Goal: Download file/media

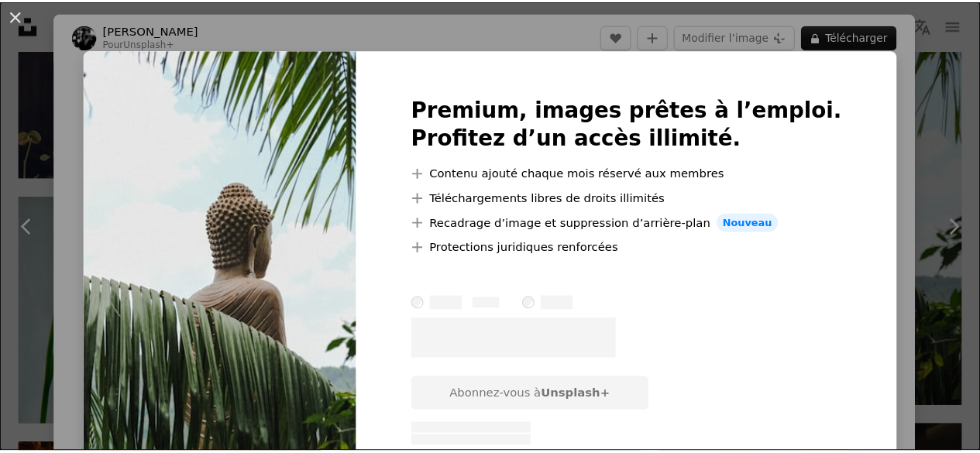
scroll to position [160, 0]
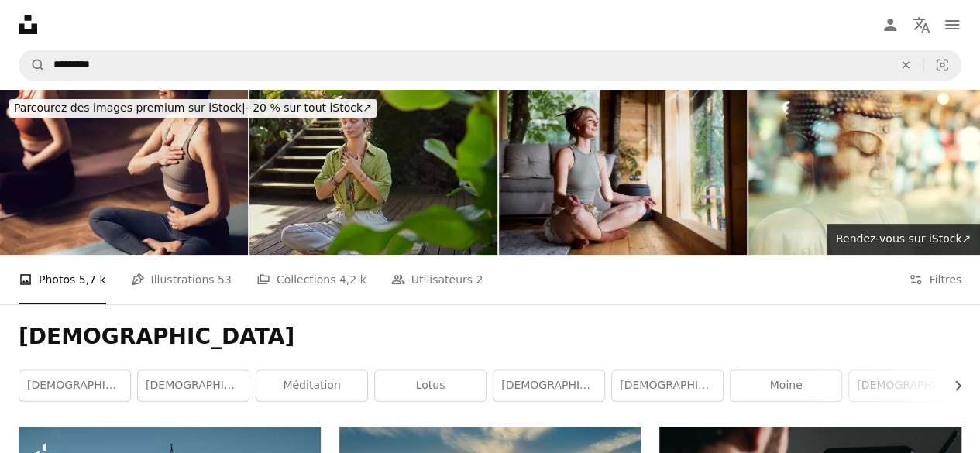
click at [562, 164] on img at bounding box center [623, 172] width 248 height 165
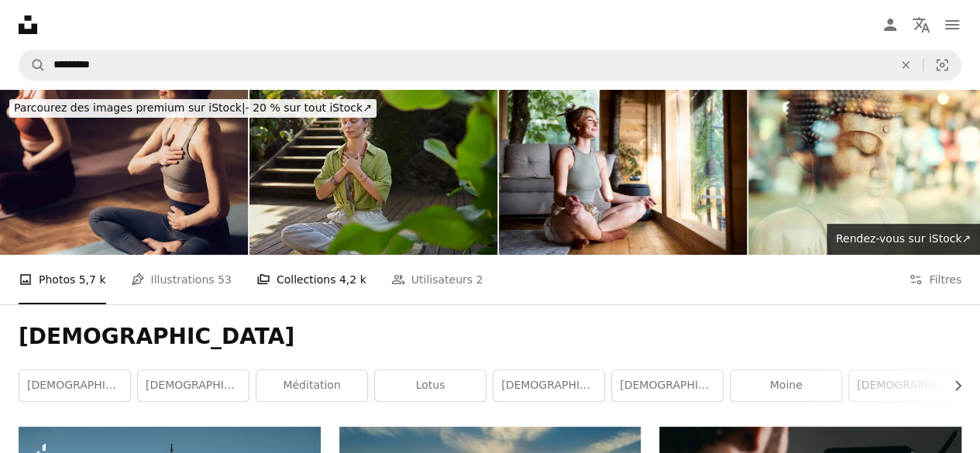
click at [266, 277] on link "A stack of folders Collections 4,2 k" at bounding box center [312, 280] width 110 height 50
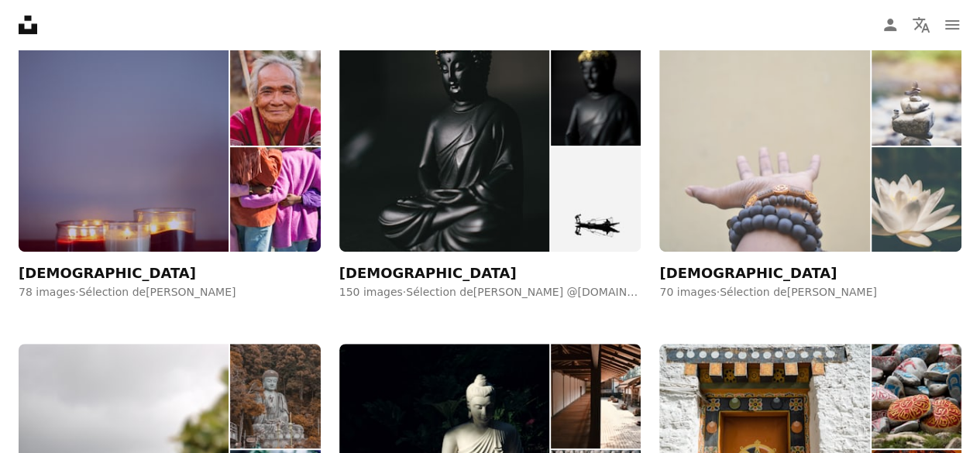
scroll to position [388, 0]
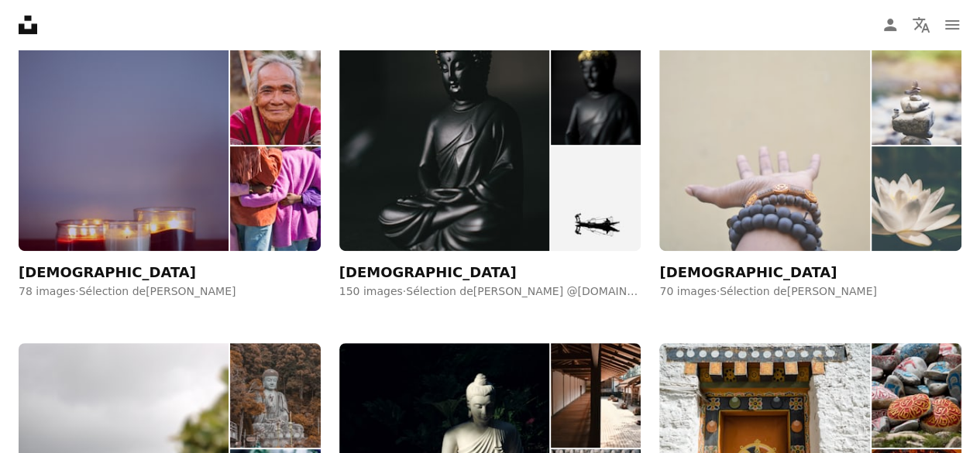
click at [750, 154] on img at bounding box center [765, 146] width 210 height 212
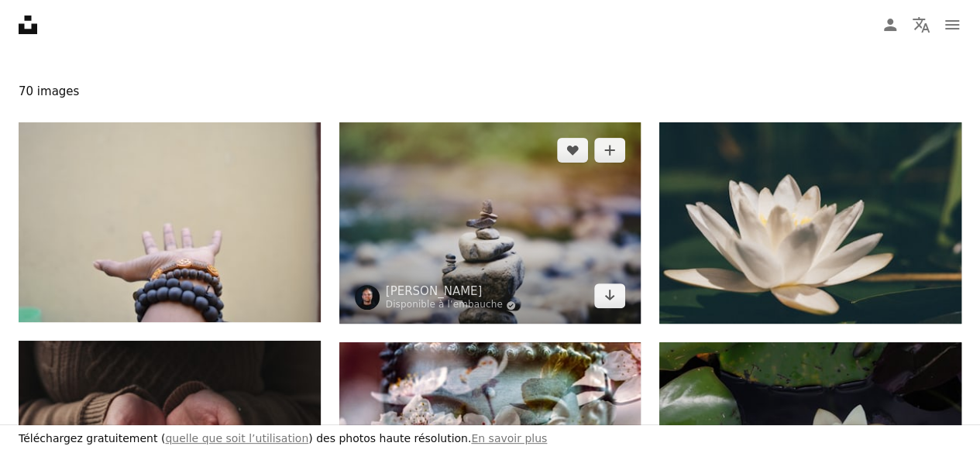
scroll to position [187, 0]
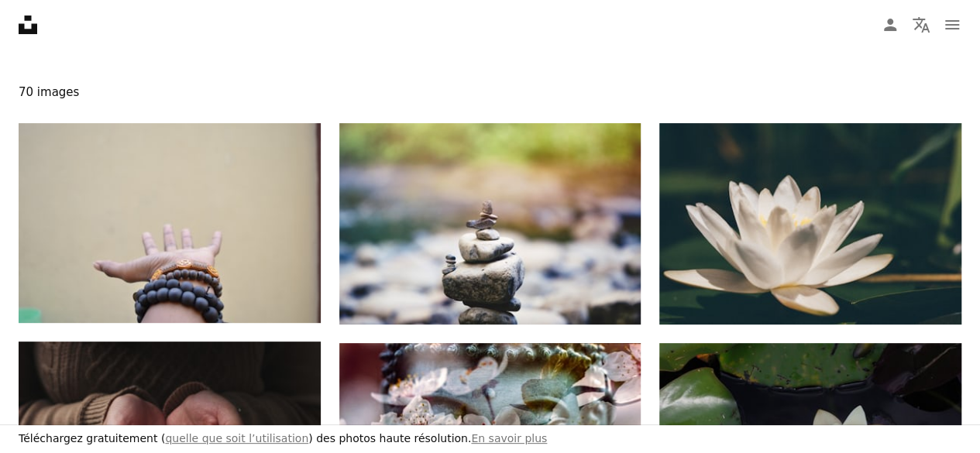
drag, startPoint x: 243, startPoint y: 222, endPoint x: 198, endPoint y: 328, distance: 115.3
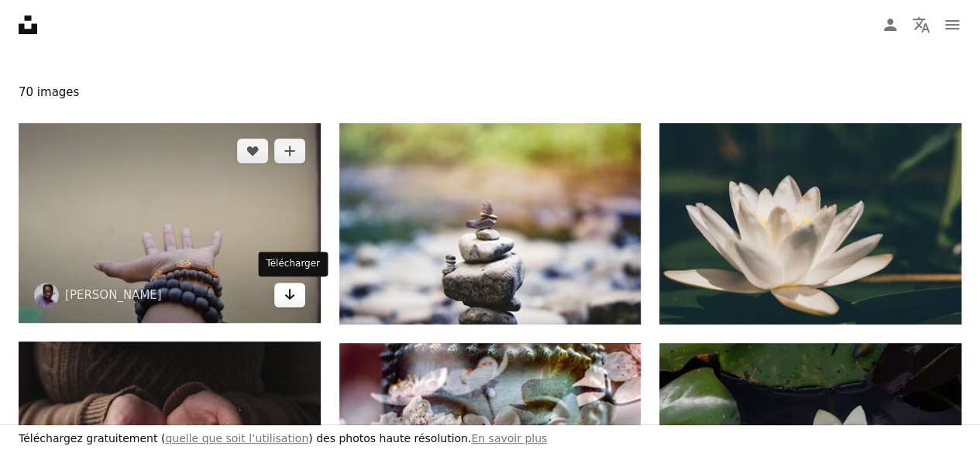
click at [288, 302] on icon "Arrow pointing down" at bounding box center [290, 294] width 12 height 19
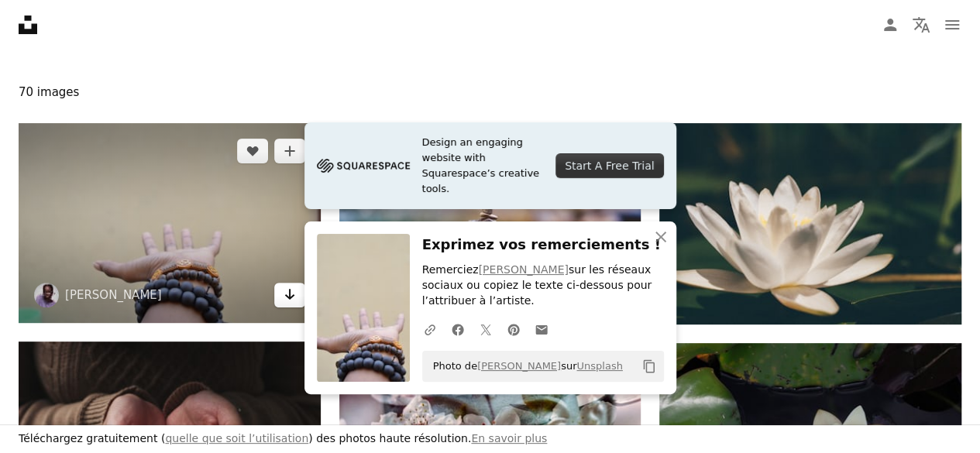
click at [288, 302] on icon "Arrow pointing down" at bounding box center [290, 294] width 12 height 19
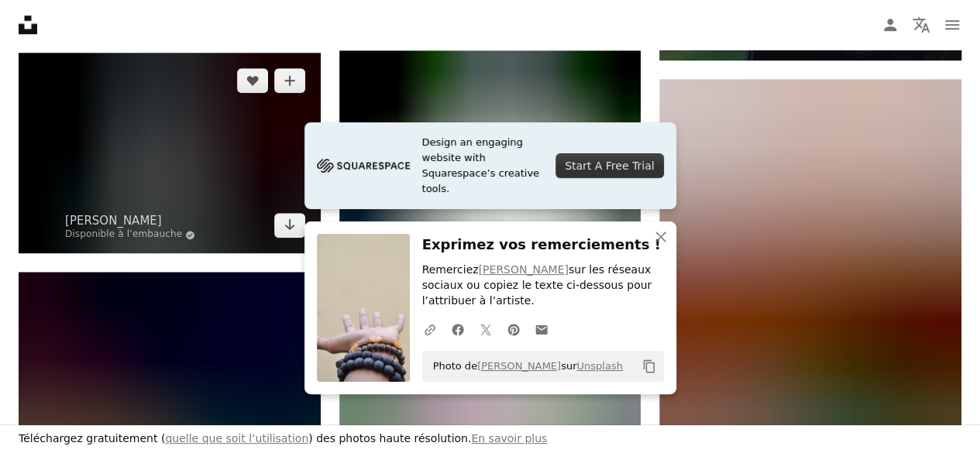
scroll to position [698, 0]
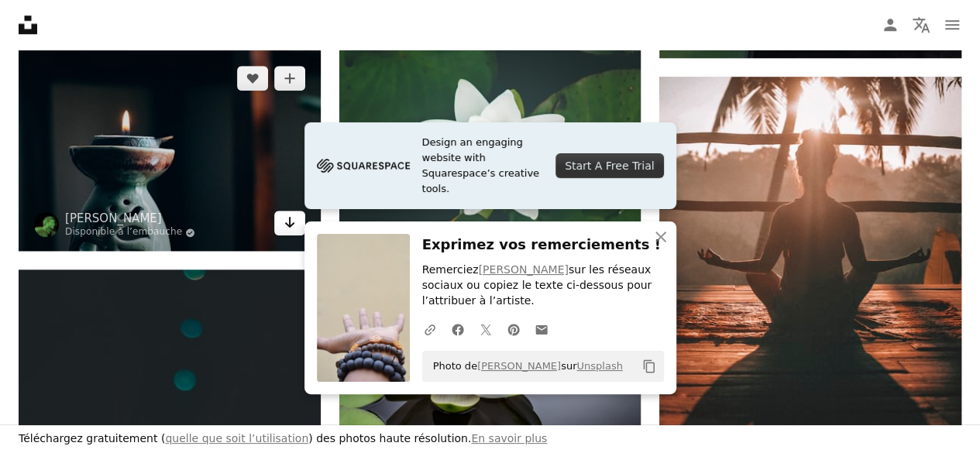
click at [288, 229] on icon "Arrow pointing down" at bounding box center [290, 222] width 12 height 19
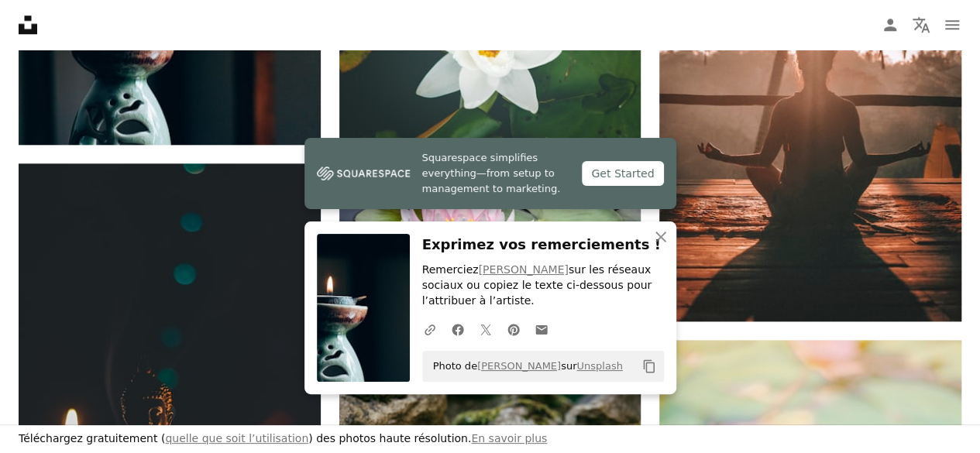
scroll to position [805, 0]
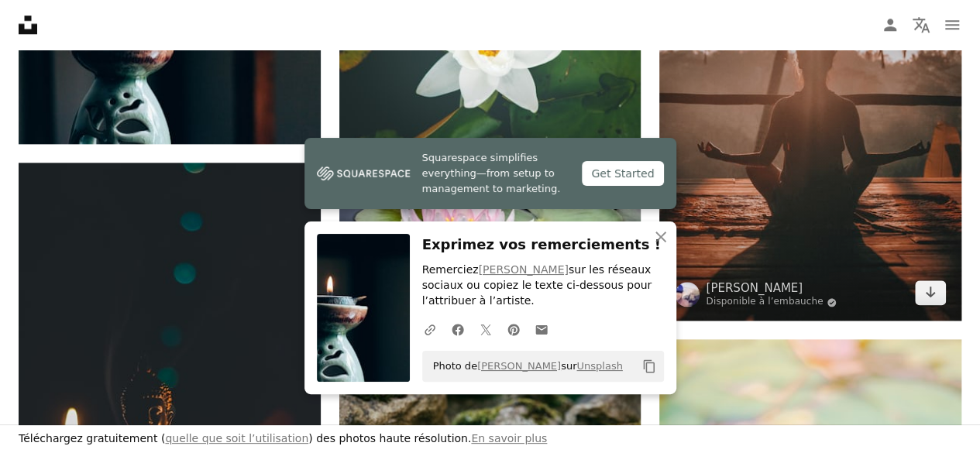
click at [813, 150] on img at bounding box center [811, 145] width 302 height 351
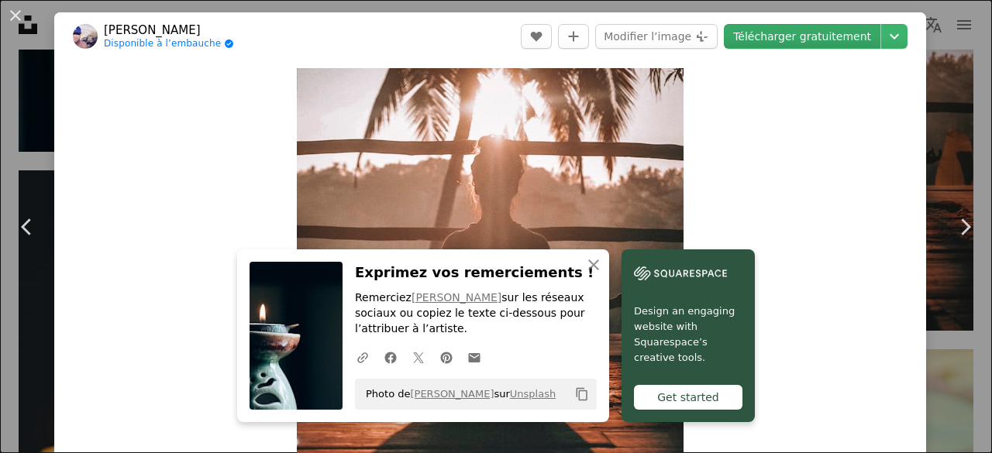
click at [768, 43] on link "Télécharger gratuitement" at bounding box center [802, 36] width 157 height 25
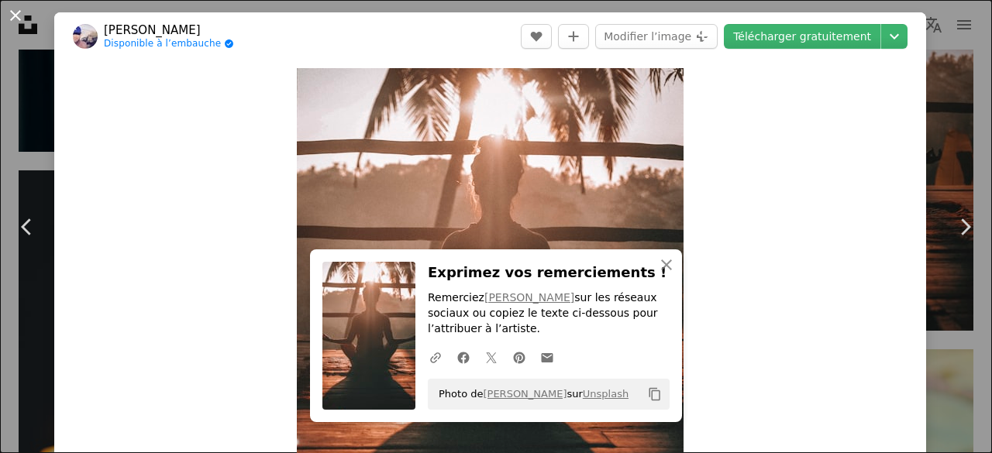
click at [17, 13] on button "An X shape" at bounding box center [15, 15] width 19 height 19
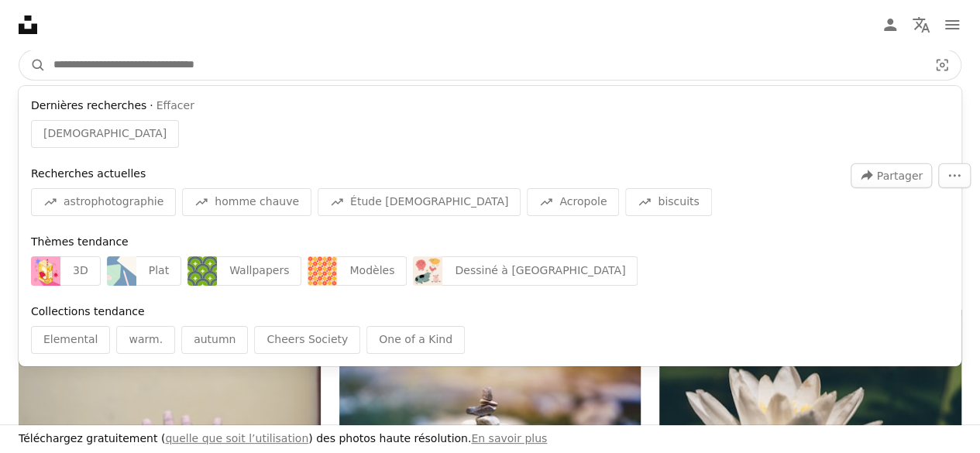
click at [208, 61] on input "Rechercher des visuels sur tout le site" at bounding box center [485, 64] width 878 height 29
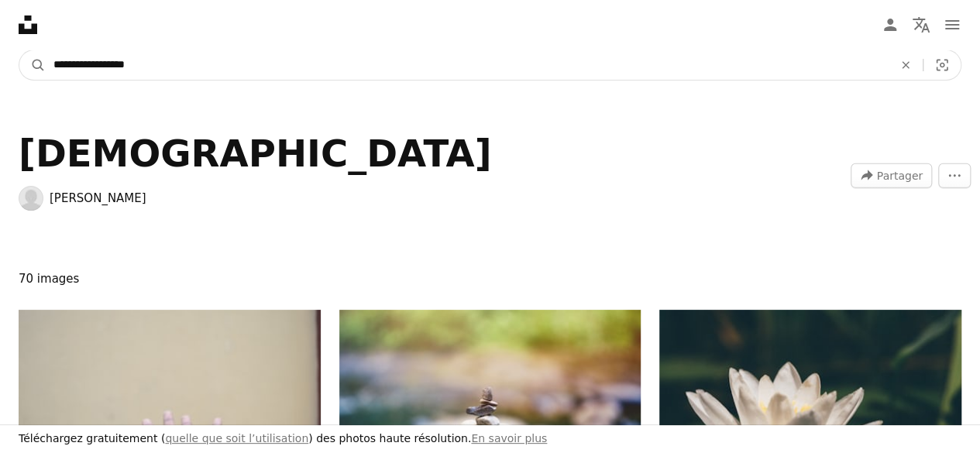
type input "**********"
click at [19, 50] on button "A magnifying glass" at bounding box center [32, 64] width 26 height 29
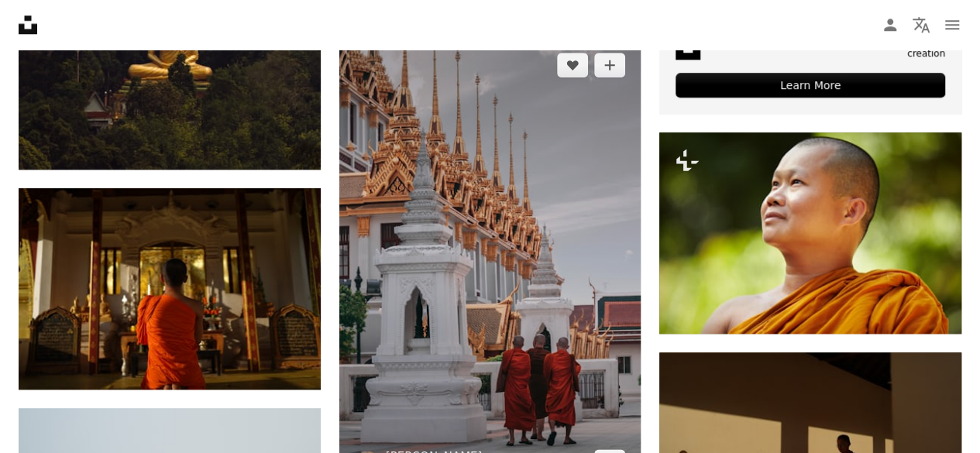
scroll to position [882, 0]
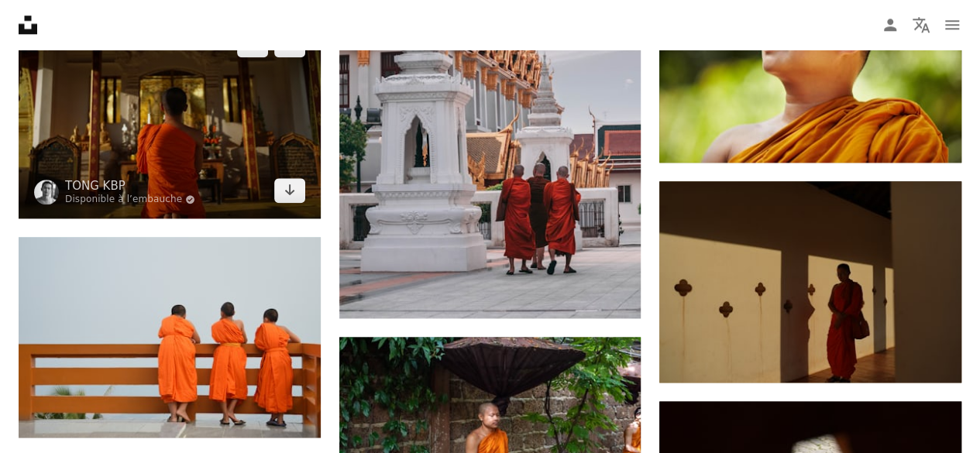
click at [274, 153] on img at bounding box center [170, 118] width 302 height 202
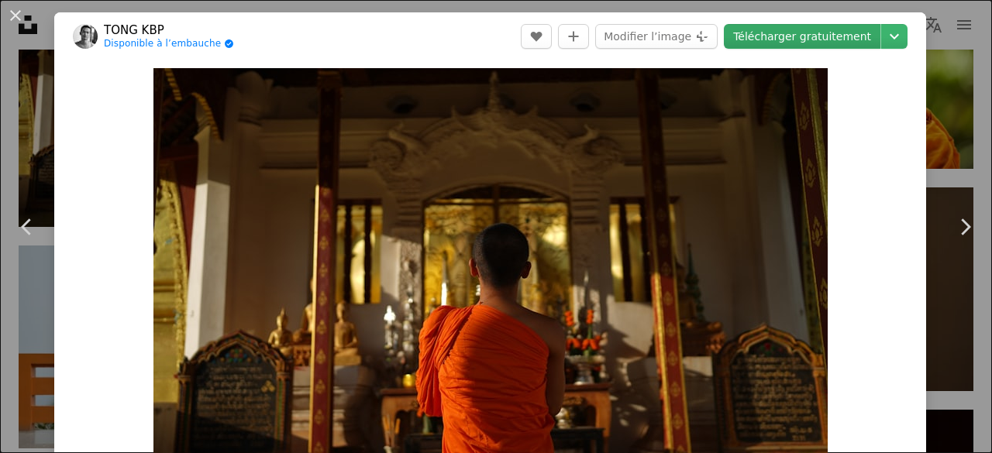
click at [787, 44] on link "Télécharger gratuitement" at bounding box center [802, 36] width 157 height 25
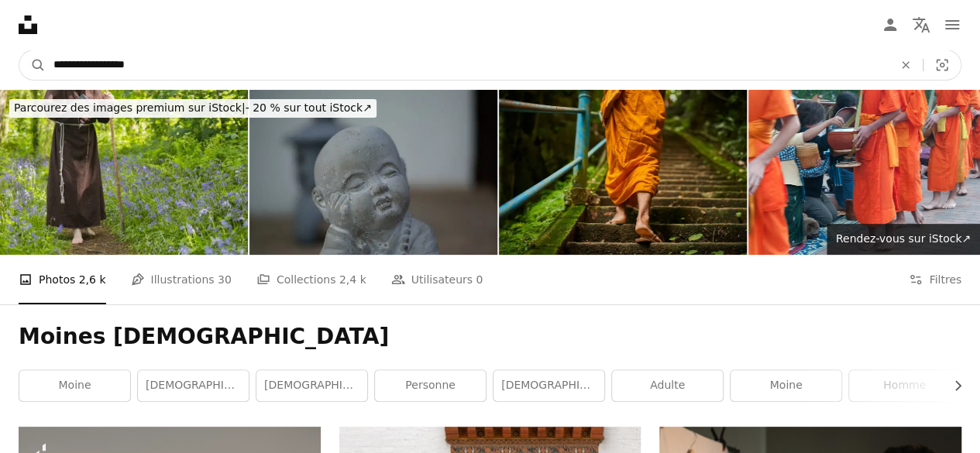
click at [244, 62] on input "**********" at bounding box center [467, 64] width 843 height 29
type input "**********"
click button "A magnifying glass" at bounding box center [32, 64] width 26 height 29
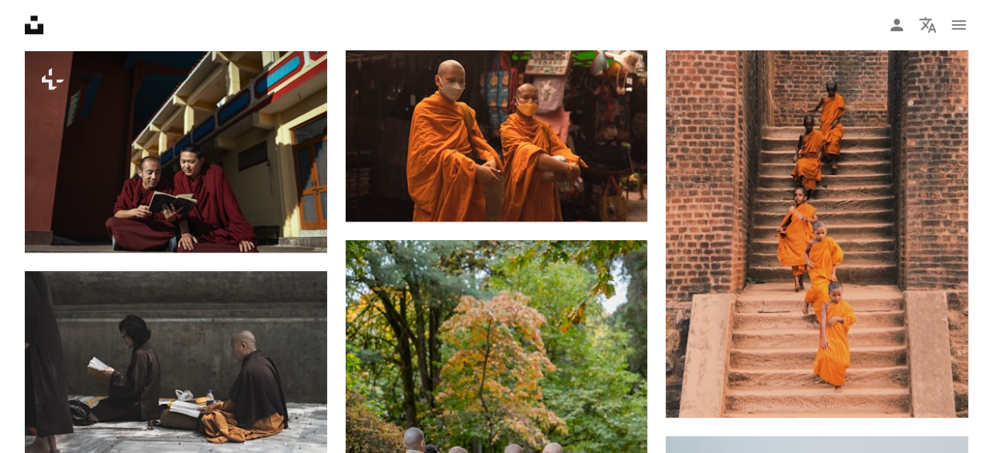
scroll to position [821, 0]
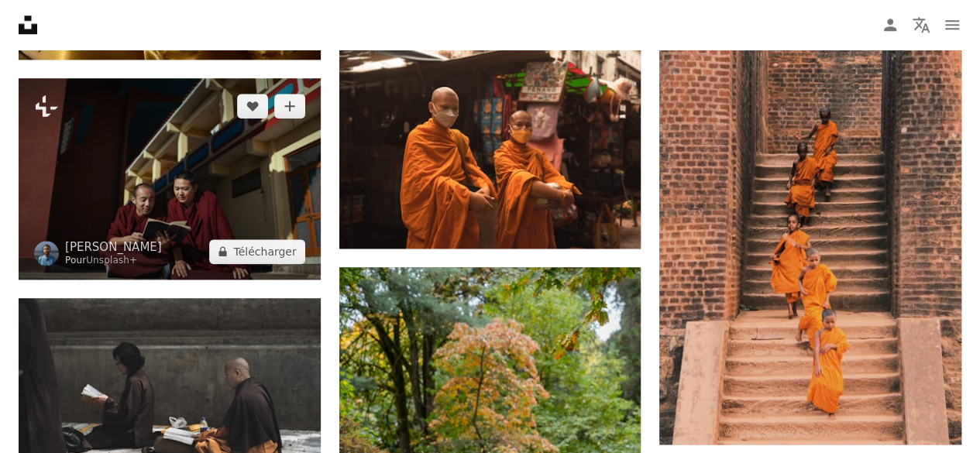
click at [228, 187] on img at bounding box center [170, 179] width 302 height 202
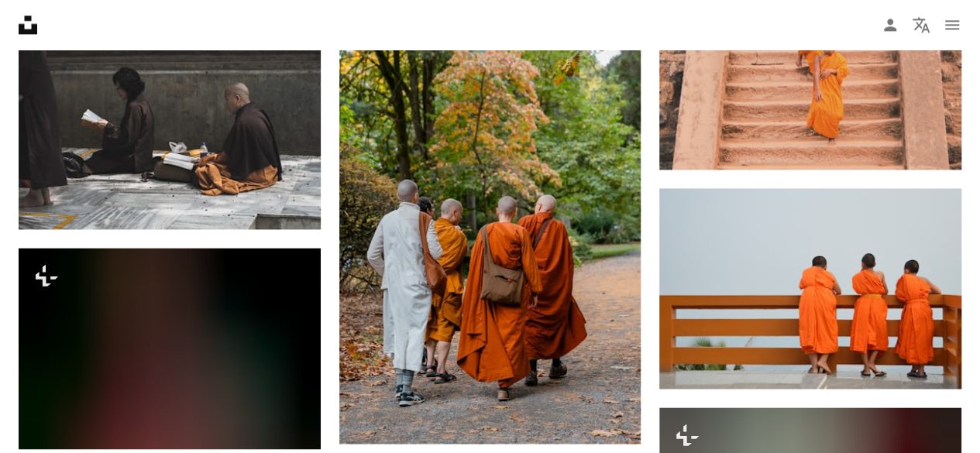
scroll to position [1097, 0]
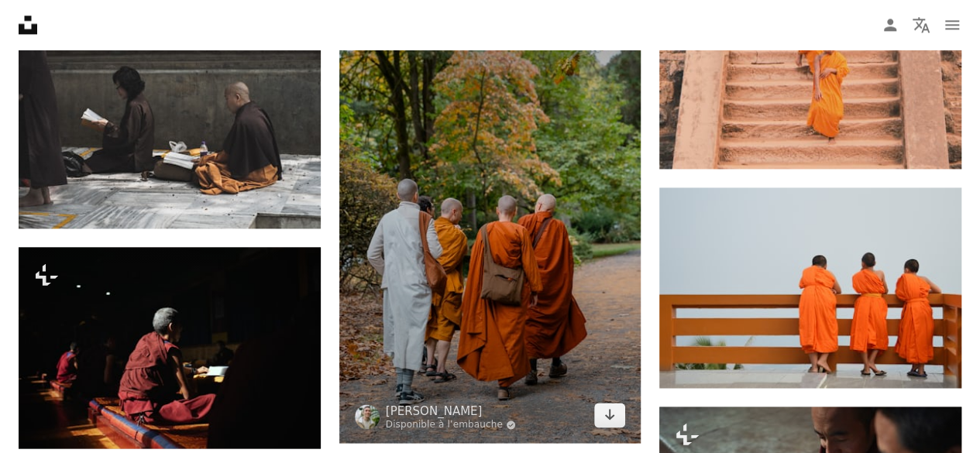
click at [526, 146] on img at bounding box center [490, 217] width 302 height 453
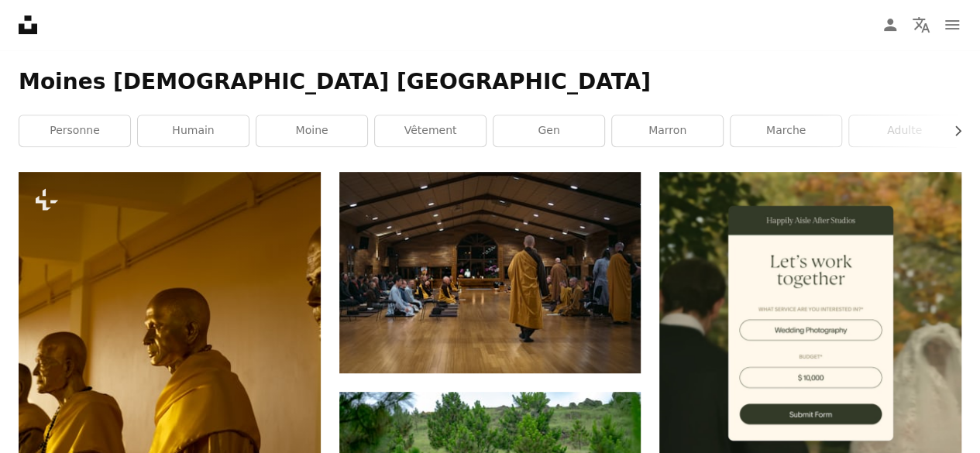
scroll to position [256, 0]
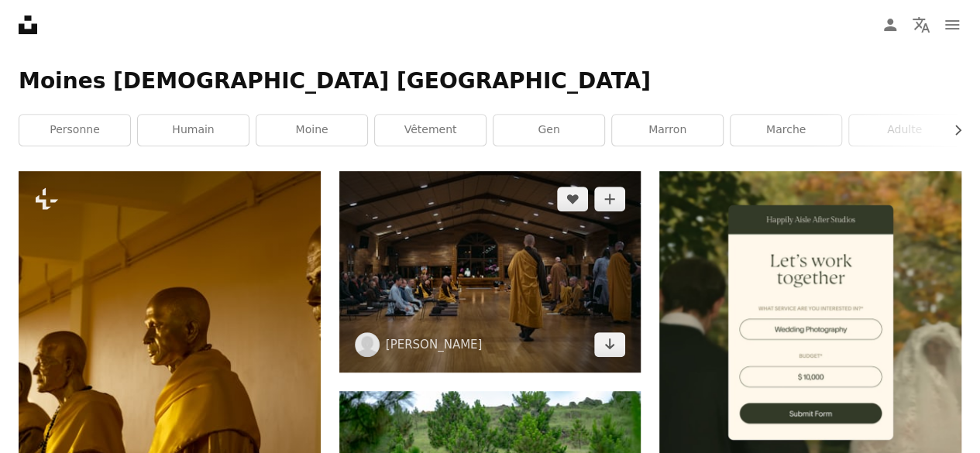
click at [501, 230] on img at bounding box center [490, 272] width 302 height 202
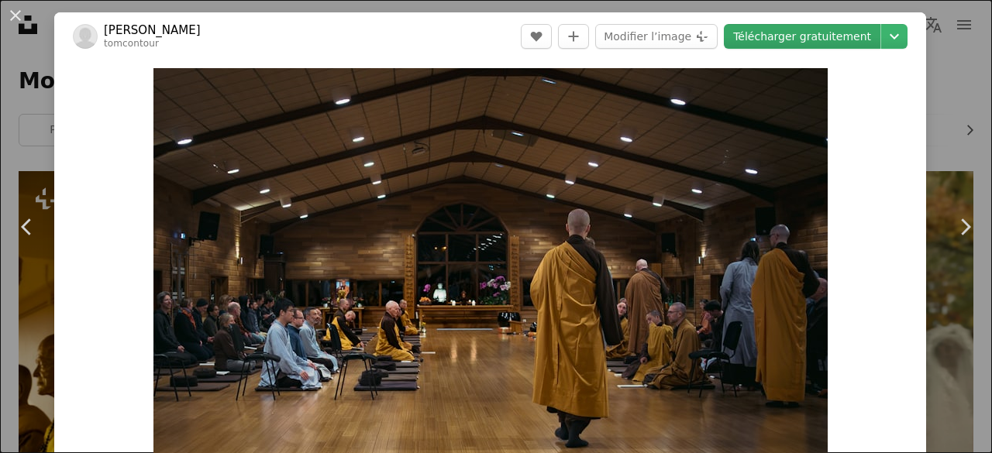
click at [781, 46] on link "Télécharger gratuitement" at bounding box center [802, 36] width 157 height 25
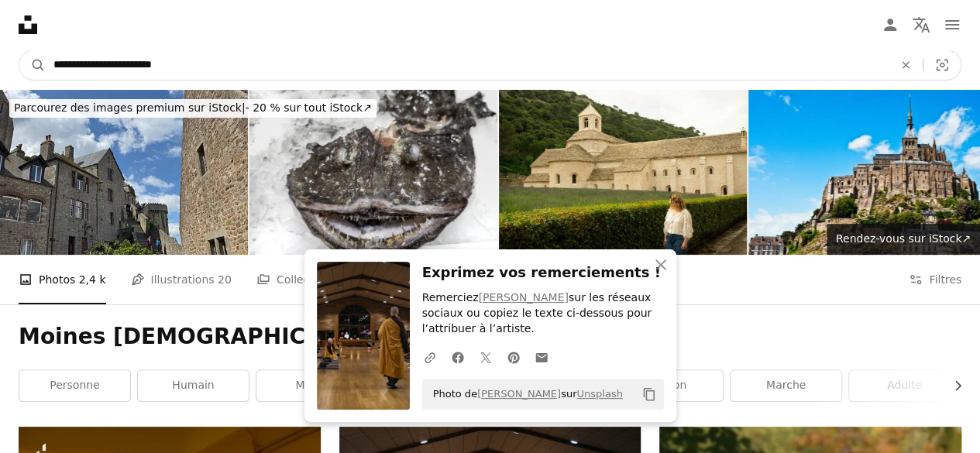
click at [148, 64] on input "**********" at bounding box center [467, 64] width 843 height 29
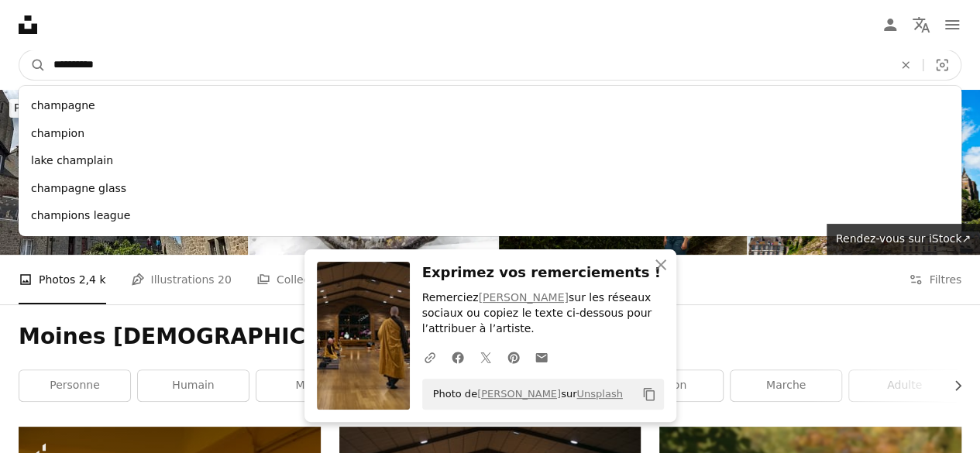
type input "**********"
click button "A magnifying glass" at bounding box center [32, 64] width 26 height 29
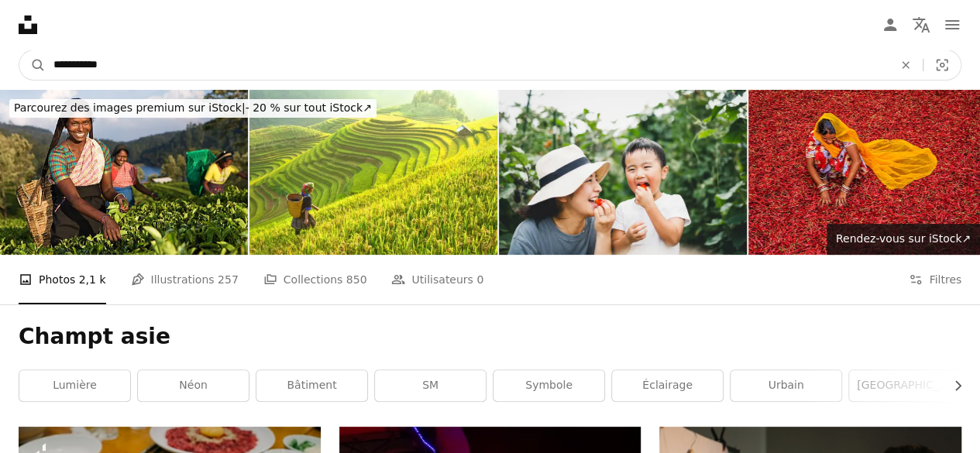
click at [129, 61] on input "**********" at bounding box center [467, 64] width 843 height 29
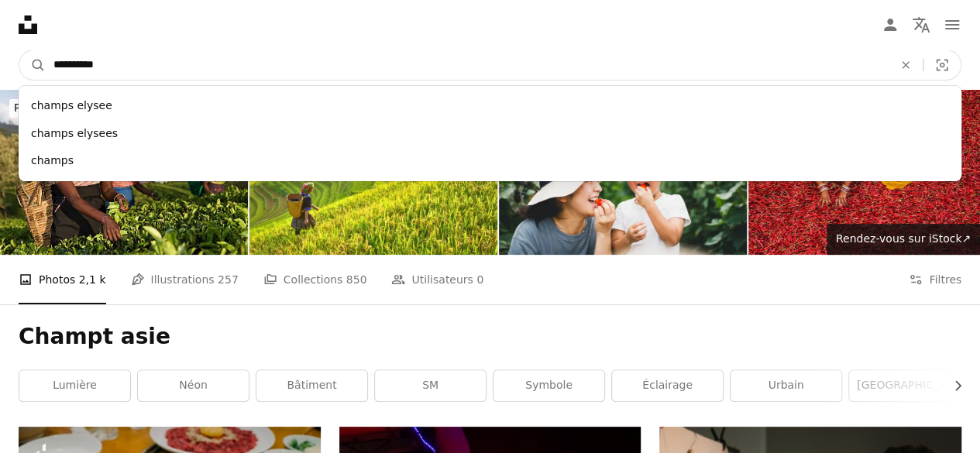
type input "**********"
click button "A magnifying glass" at bounding box center [32, 64] width 26 height 29
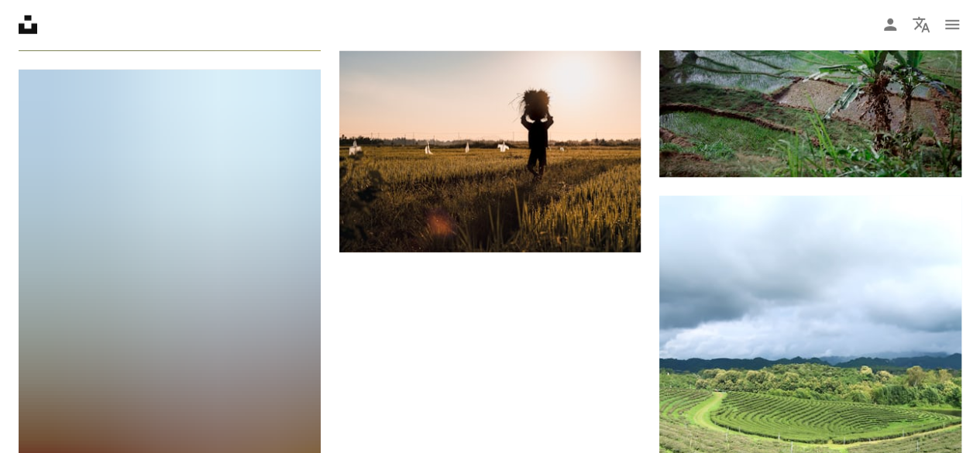
scroll to position [2182, 0]
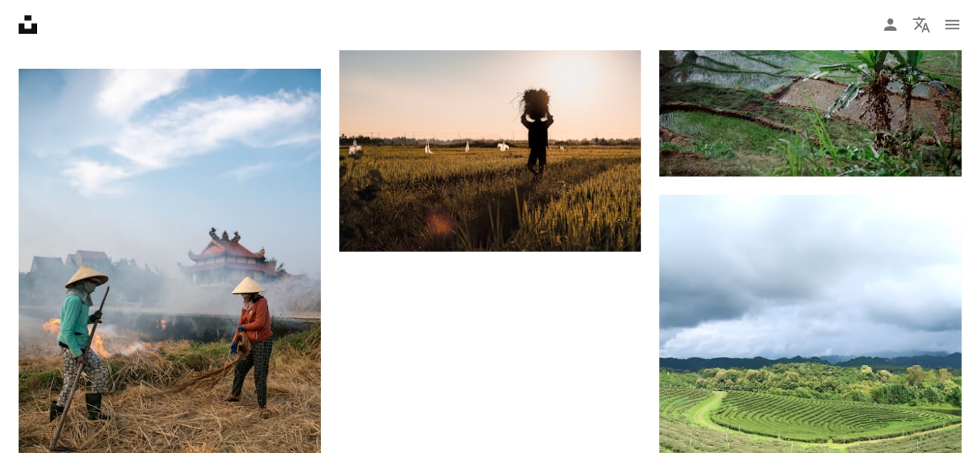
drag, startPoint x: 467, startPoint y: 315, endPoint x: 468, endPoint y: 306, distance: 9.3
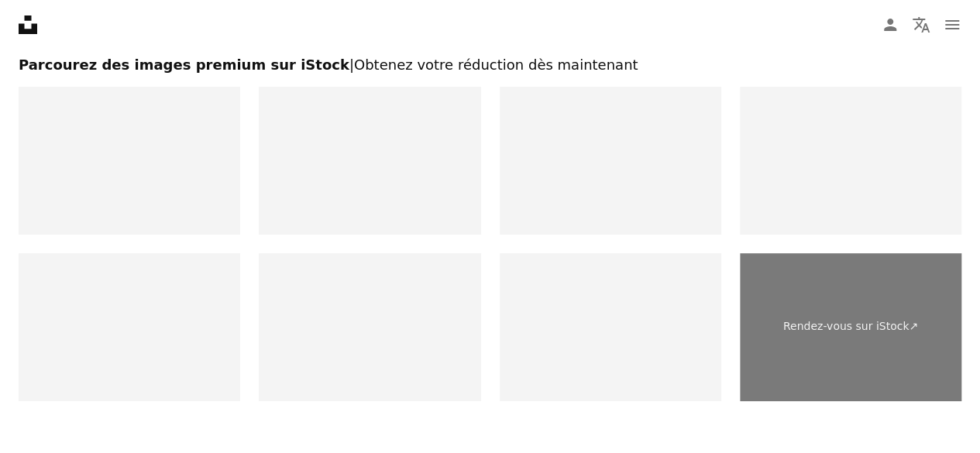
scroll to position [2962, 0]
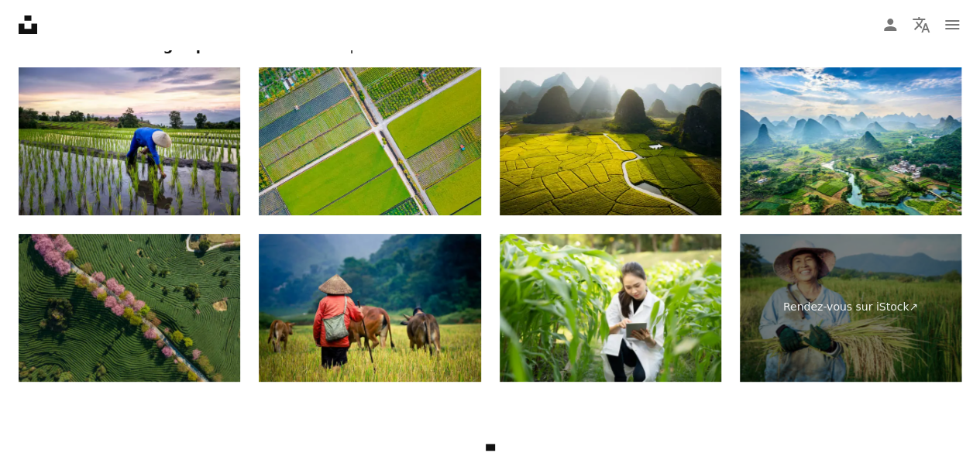
click at [578, 184] on img at bounding box center [611, 141] width 222 height 148
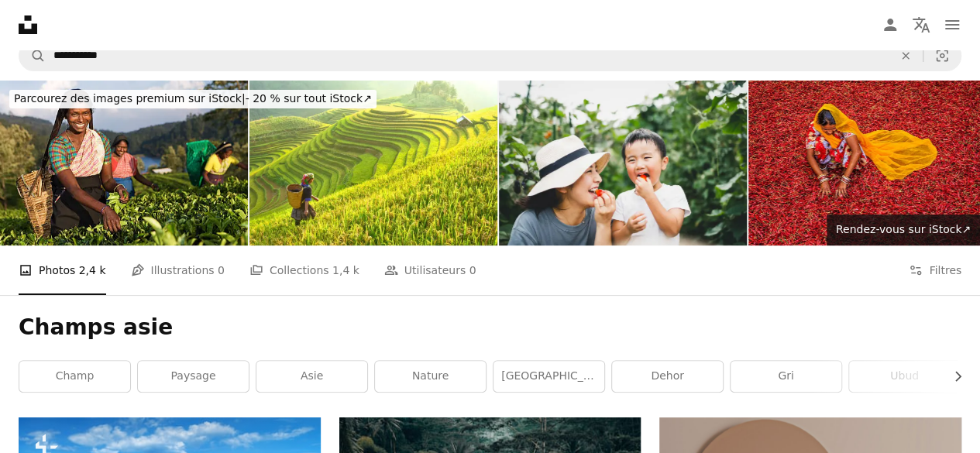
scroll to position [0, 0]
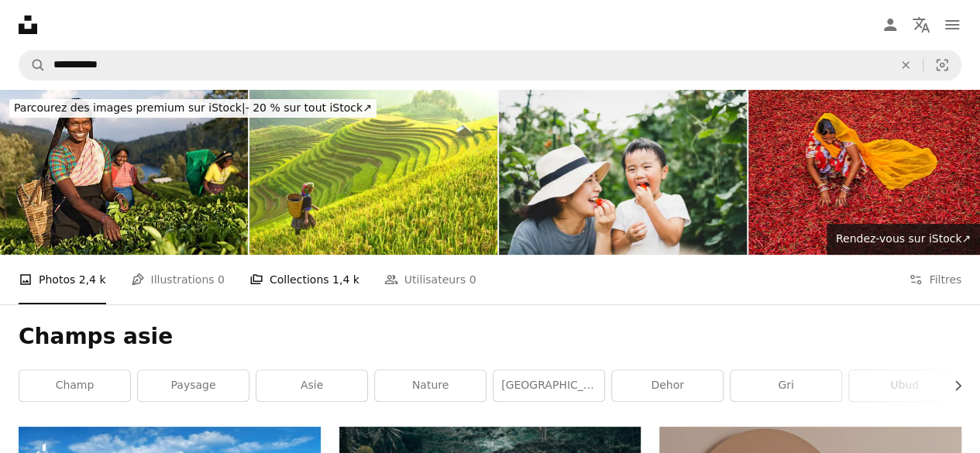
click at [274, 280] on link "A stack of folders Collections 1,4 k" at bounding box center [305, 280] width 110 height 50
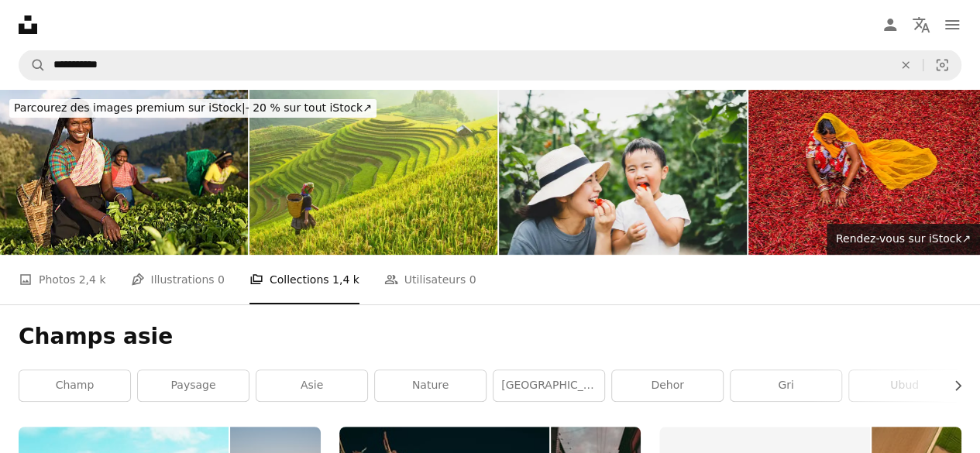
scroll to position [277, 0]
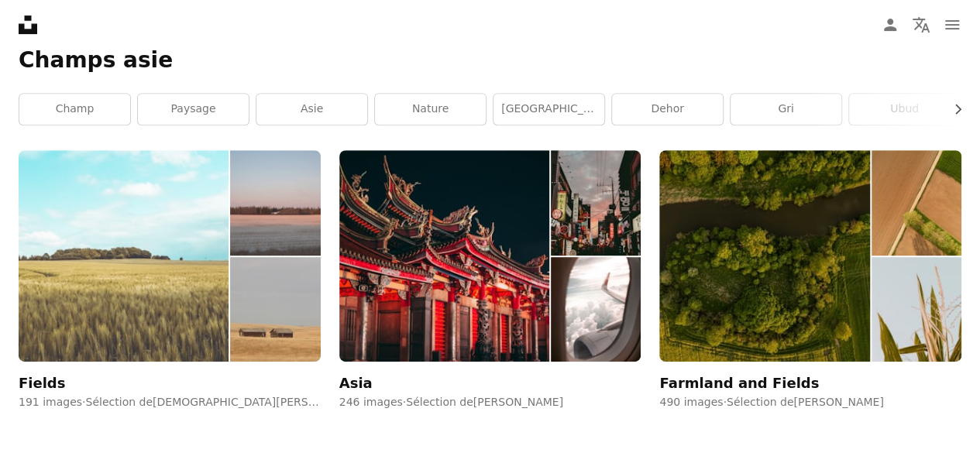
click at [202, 326] on img at bounding box center [124, 256] width 210 height 212
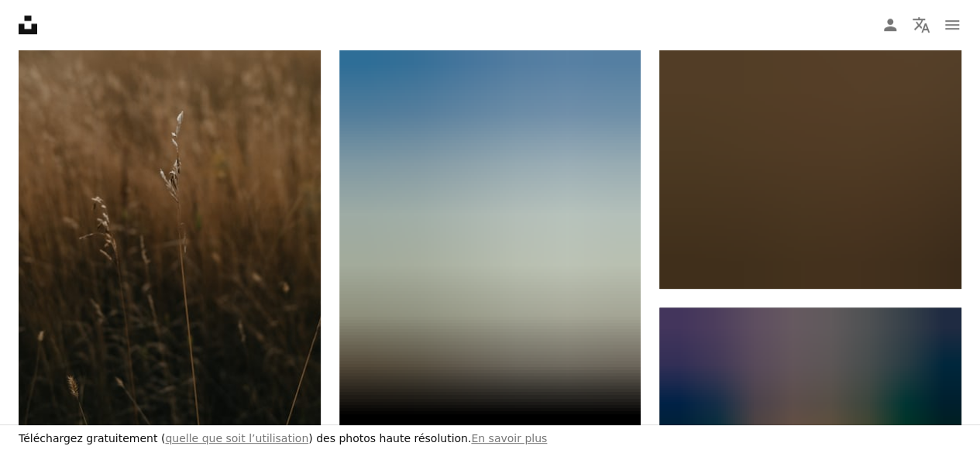
scroll to position [694, 0]
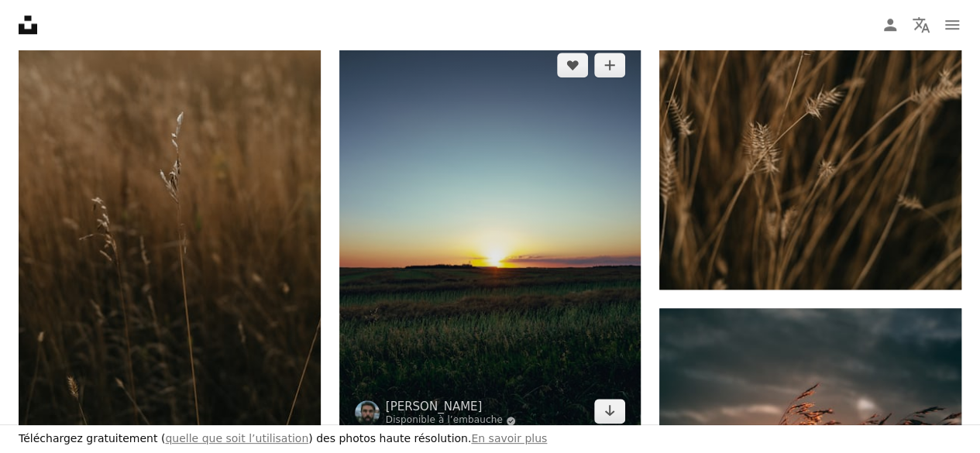
click at [527, 284] on img at bounding box center [490, 238] width 302 height 402
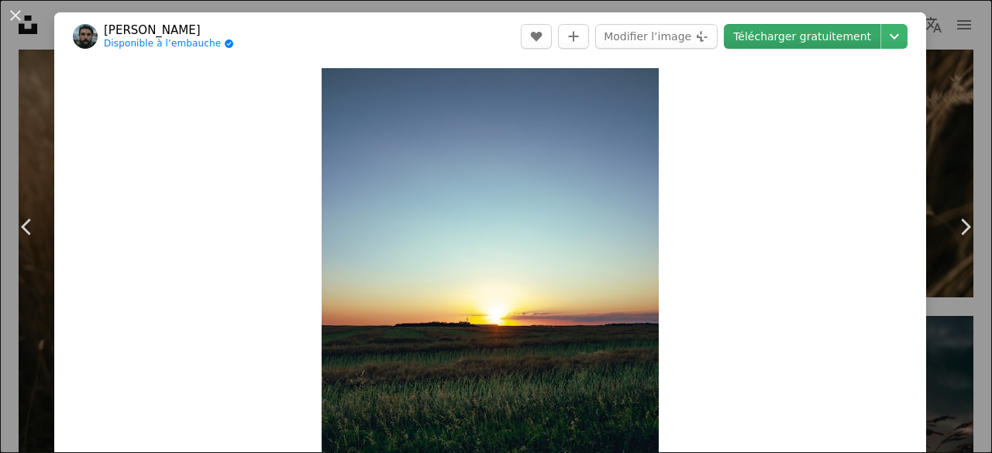
click at [775, 39] on link "Télécharger gratuitement" at bounding box center [802, 36] width 157 height 25
